Goal: Task Accomplishment & Management: Manage account settings

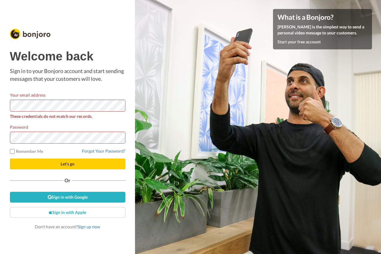
click at [10, 159] on button "Let's go" at bounding box center [67, 164] width 115 height 11
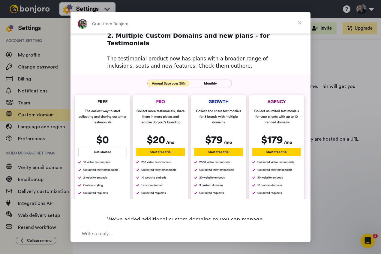
scroll to position [239, 0]
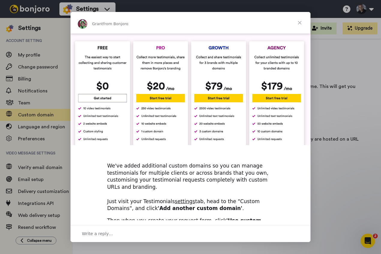
click at [299, 24] on span "Close" at bounding box center [300, 23] width 22 height 22
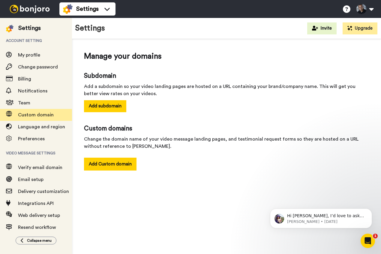
scroll to position [0, 0]
